Goal: Transaction & Acquisition: Purchase product/service

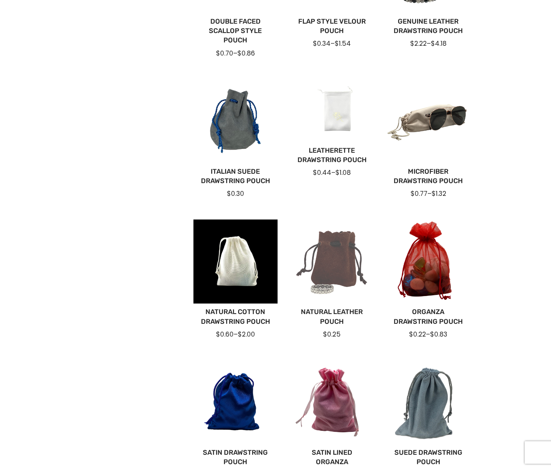
scroll to position [229, 0]
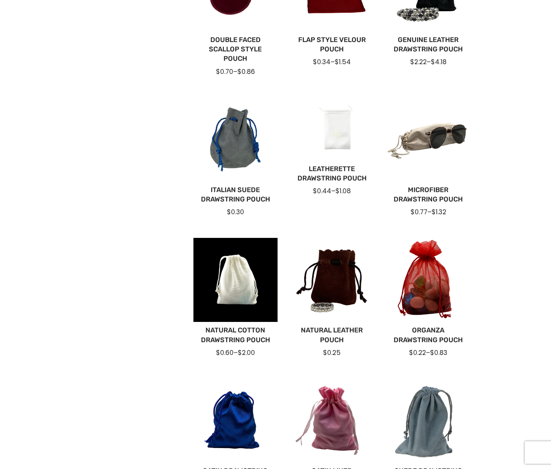
click at [325, 146] on div at bounding box center [331, 128] width 84 height 63
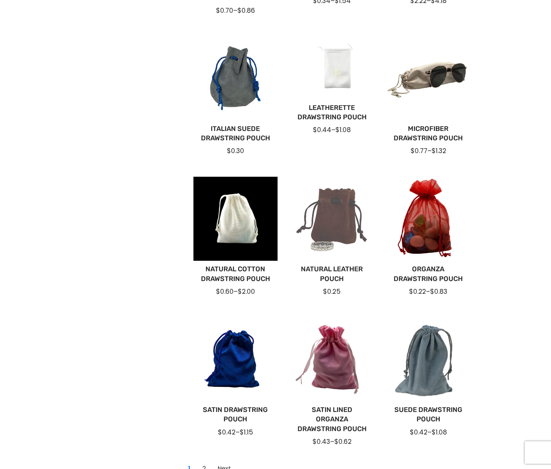
scroll to position [315, 0]
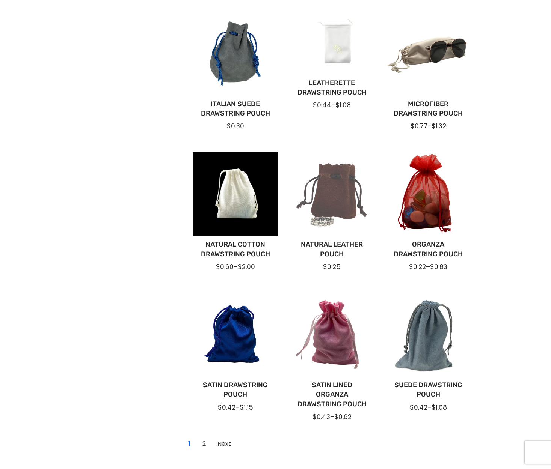
click at [311, 204] on div at bounding box center [331, 194] width 84 height 84
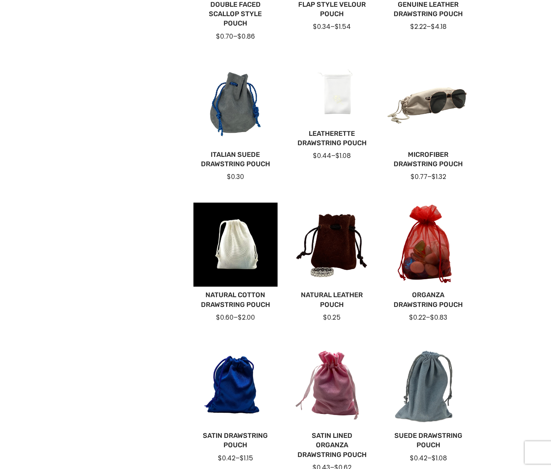
scroll to position [417, 0]
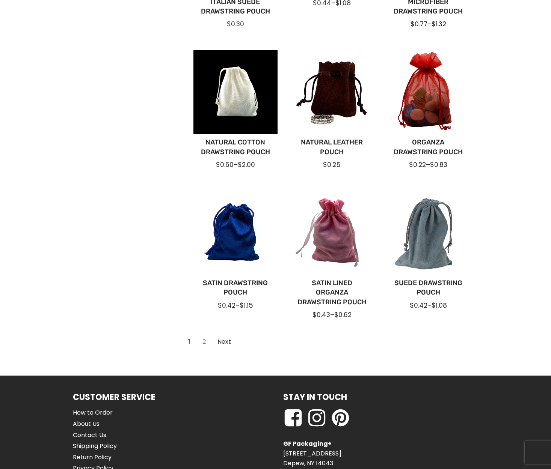
click at [203, 342] on link "2" at bounding box center [204, 342] width 12 height 12
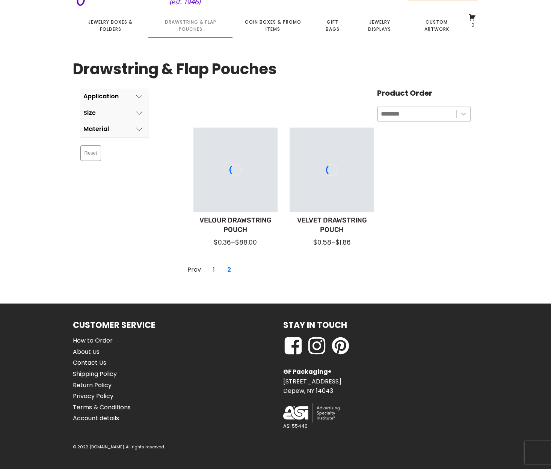
scroll to position [47, 0]
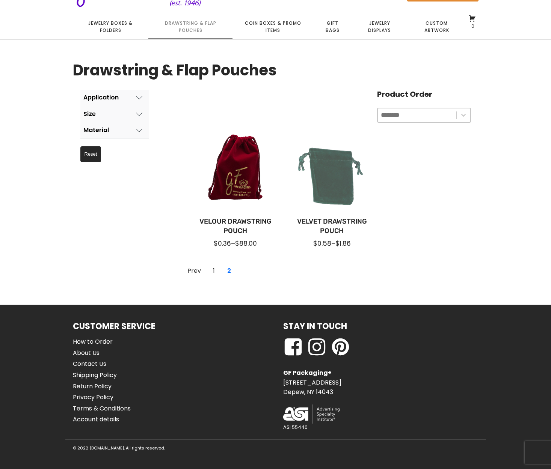
click at [325, 174] on div at bounding box center [331, 171] width 84 height 84
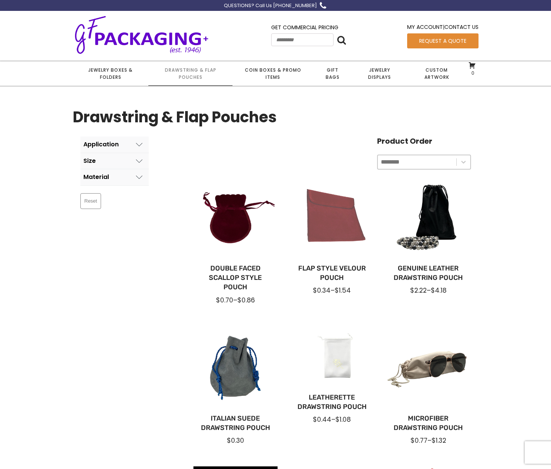
click at [314, 209] on div at bounding box center [331, 218] width 84 height 84
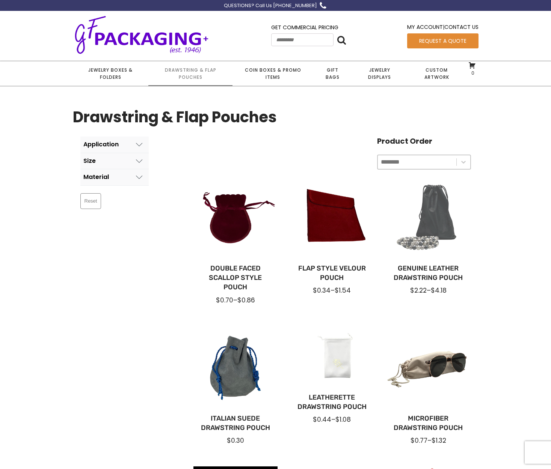
click at [421, 217] on div at bounding box center [428, 218] width 84 height 84
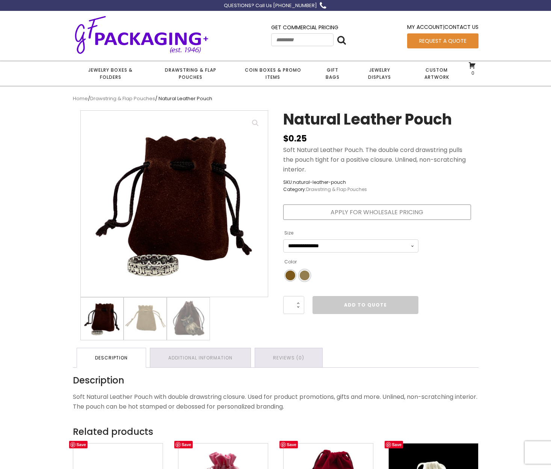
click at [301, 272] on span "Color" at bounding box center [304, 276] width 10 height 10
click at [287, 275] on span "Color" at bounding box center [290, 276] width 10 height 10
click at [143, 325] on img at bounding box center [145, 319] width 42 height 42
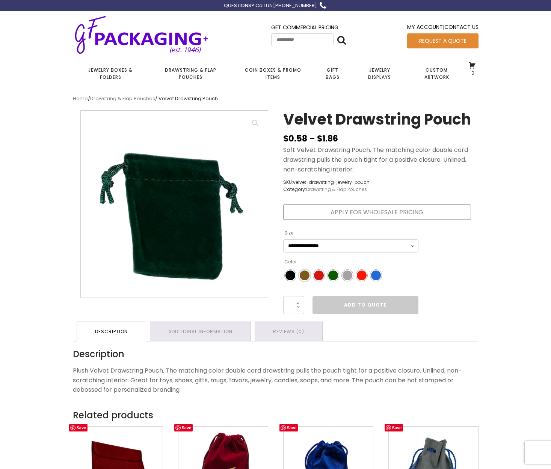
click at [304, 280] on span "Color" at bounding box center [304, 276] width 10 height 10
click at [304, 280] on div "Color" at bounding box center [304, 276] width 10 height 10
click at [304, 280] on span "Color" at bounding box center [304, 276] width 10 height 10
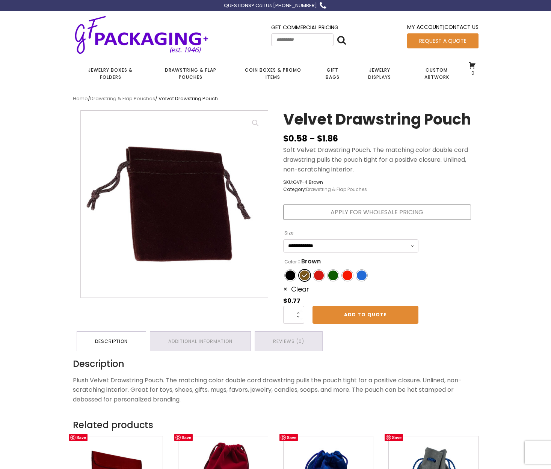
click at [301, 280] on div "Color" at bounding box center [304, 276] width 10 height 10
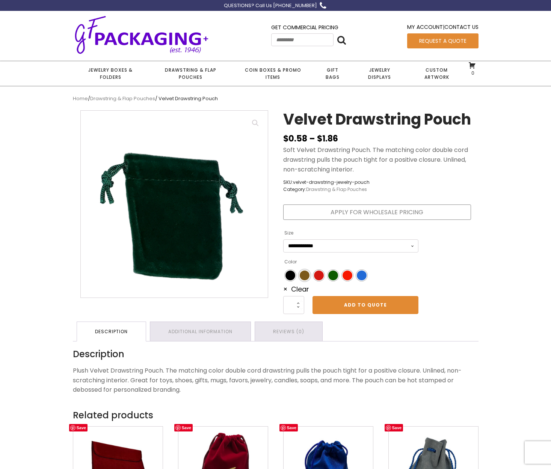
click at [301, 280] on span "Color" at bounding box center [304, 276] width 10 height 10
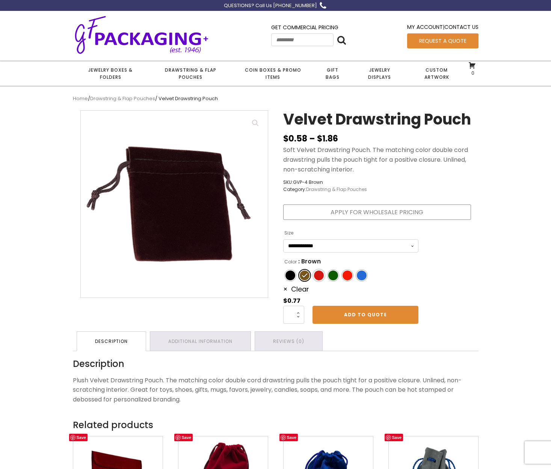
click at [317, 280] on span "Color" at bounding box center [319, 276] width 10 height 10
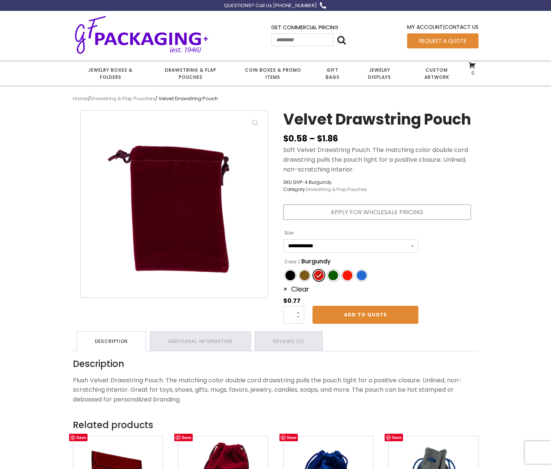
click at [334, 280] on span "Color" at bounding box center [333, 276] width 10 height 10
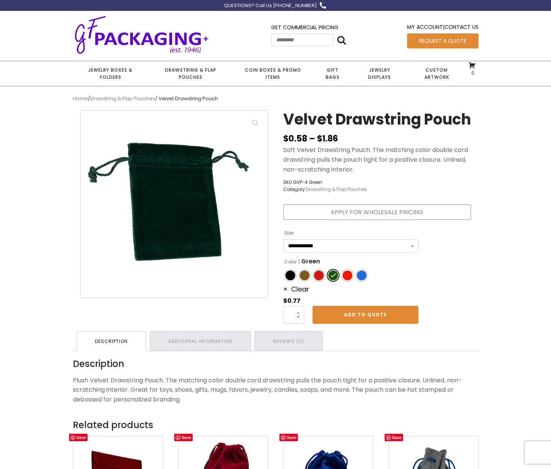
click at [346, 280] on span "Color" at bounding box center [347, 276] width 10 height 10
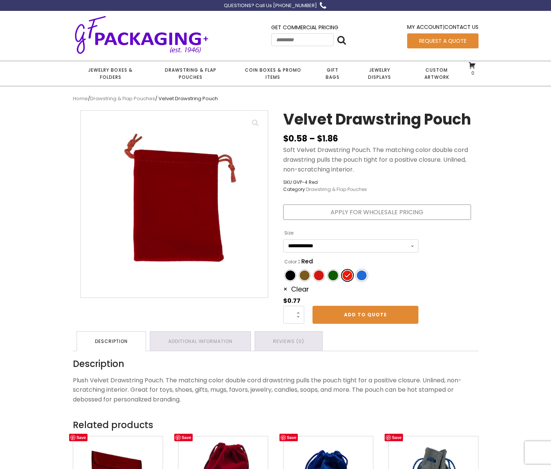
click at [365, 280] on span "Color" at bounding box center [362, 276] width 10 height 10
select select "*****"
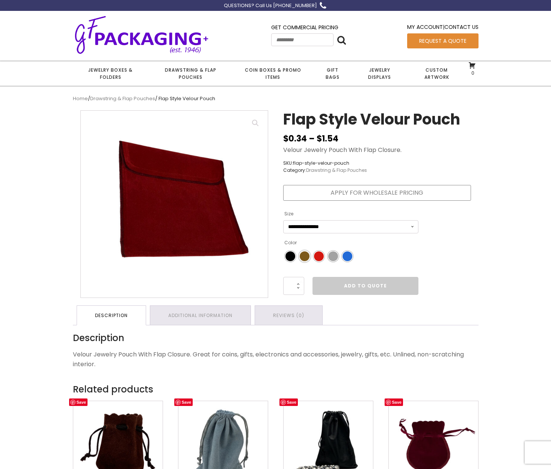
click at [306, 258] on span "Color" at bounding box center [304, 256] width 10 height 10
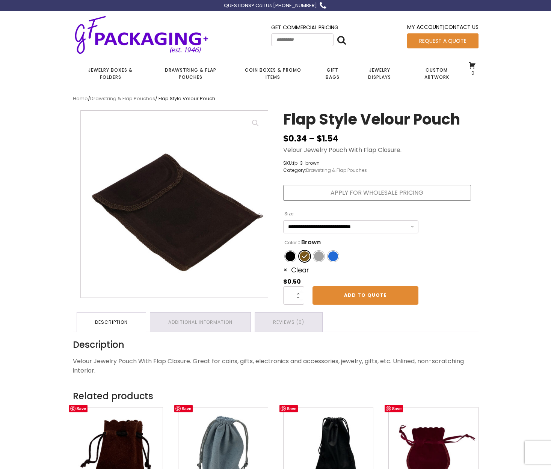
click at [304, 255] on div "Color" at bounding box center [304, 256] width 10 height 10
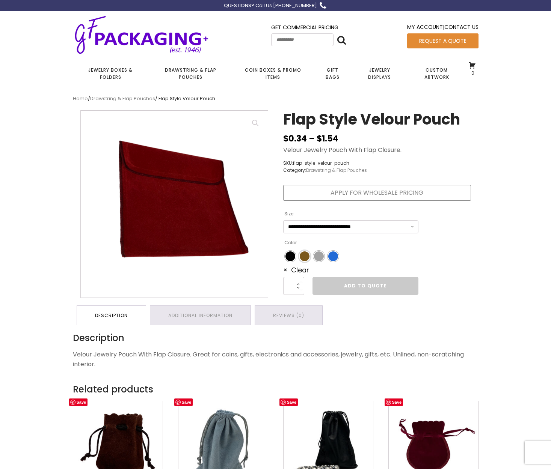
click at [304, 255] on span "Color" at bounding box center [304, 256] width 10 height 10
select select "**********"
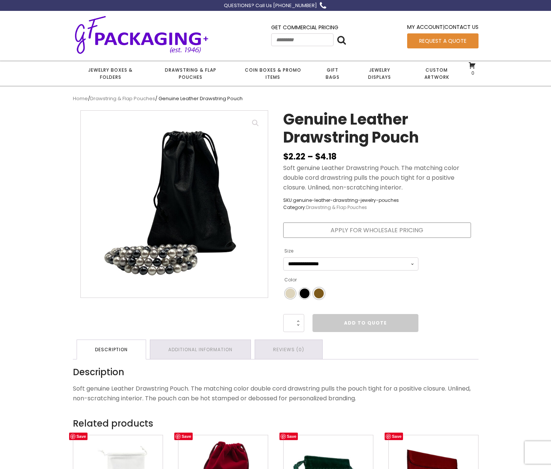
click at [318, 293] on span "Color" at bounding box center [319, 294] width 10 height 10
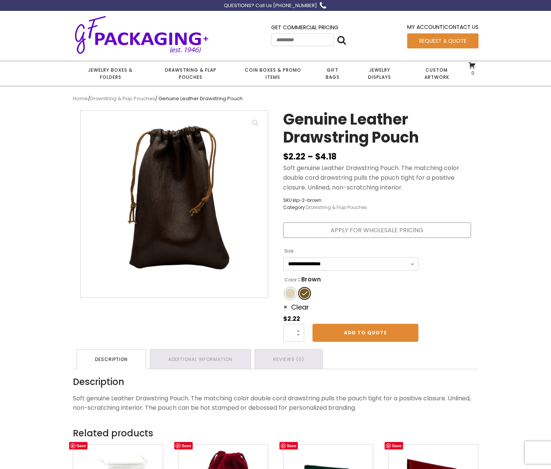
click at [295, 292] on li "Color" at bounding box center [289, 293] width 11 height 11
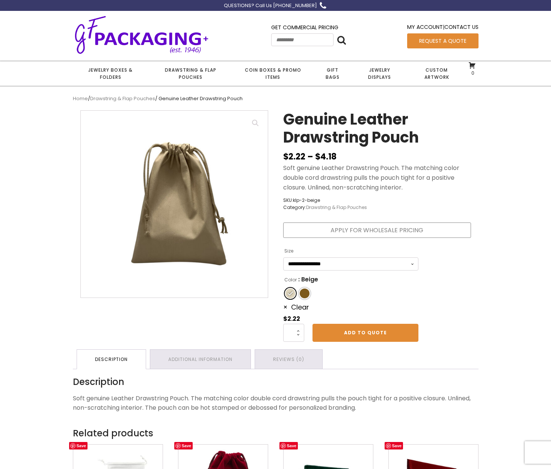
click at [306, 293] on span "Color" at bounding box center [304, 294] width 10 height 10
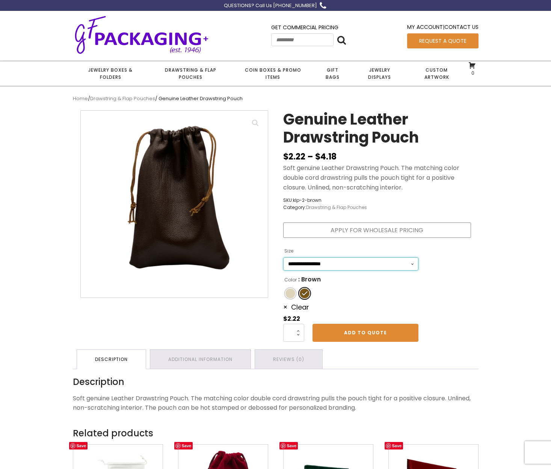
select select "*******"
